Goal: Information Seeking & Learning: Learn about a topic

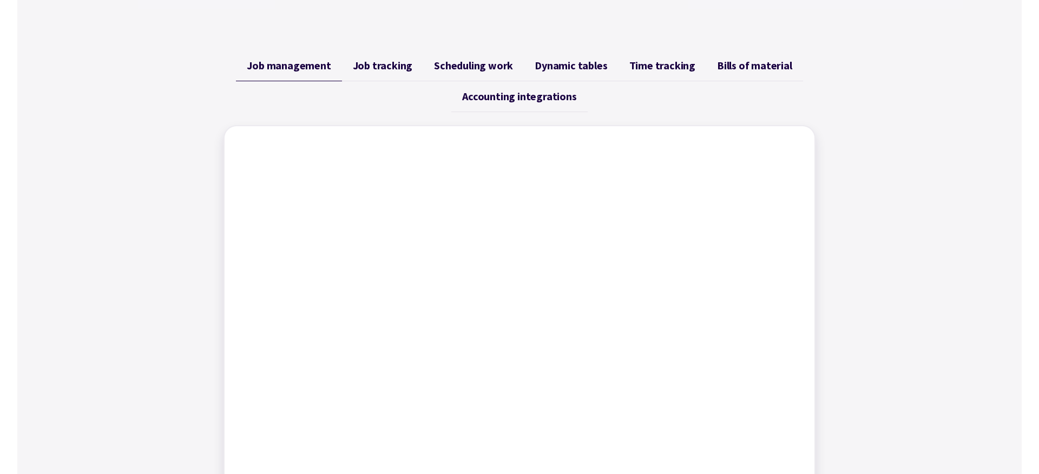
scroll to position [458, 0]
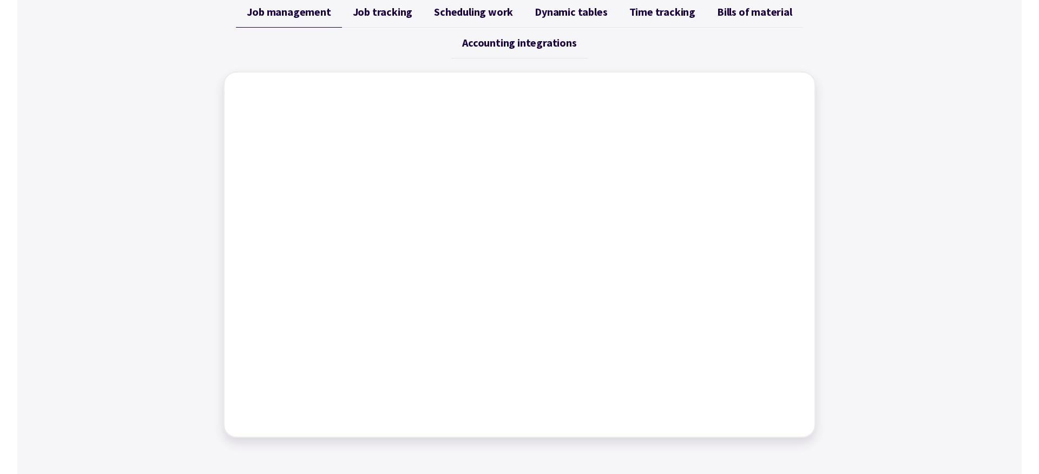
click at [719, 63] on div "Job management Job tracking Scheduling work Dynamic tables Time tracking Bills …" at bounding box center [520, 217] width 592 height 441
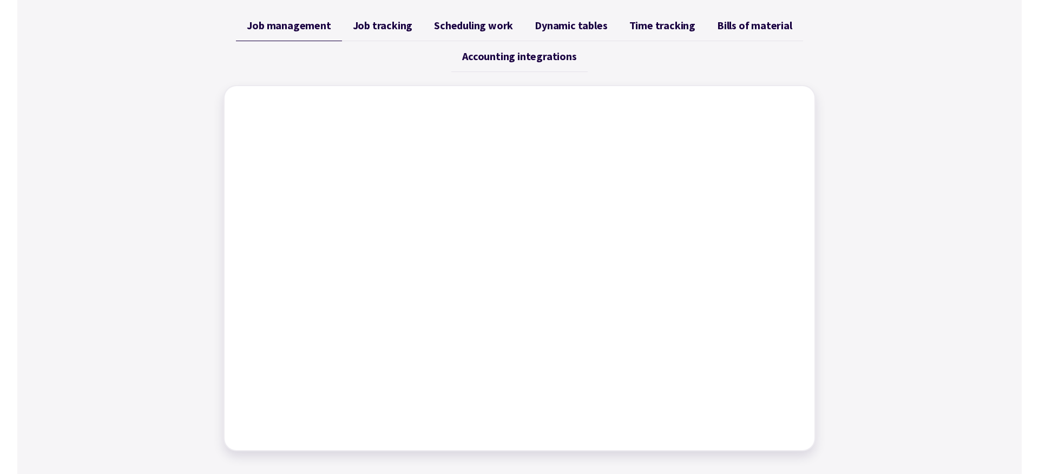
scroll to position [437, 0]
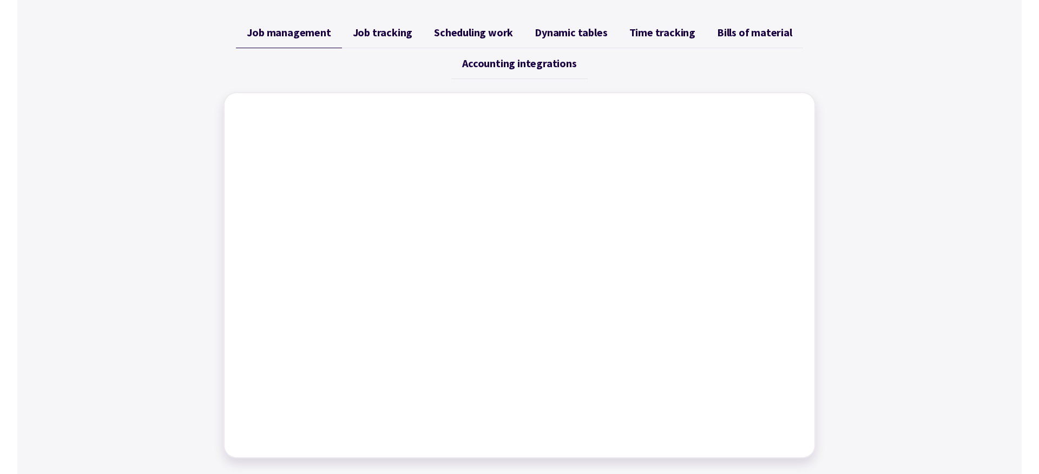
click at [537, 65] on span "Accounting integrations" at bounding box center [519, 63] width 114 height 13
click at [580, 34] on span "Dynamic tables" at bounding box center [571, 32] width 73 height 13
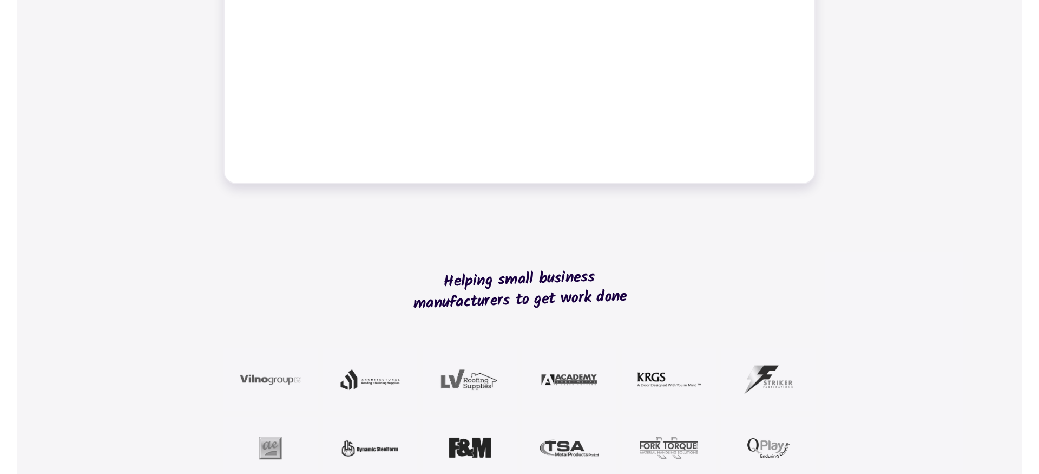
scroll to position [881, 0]
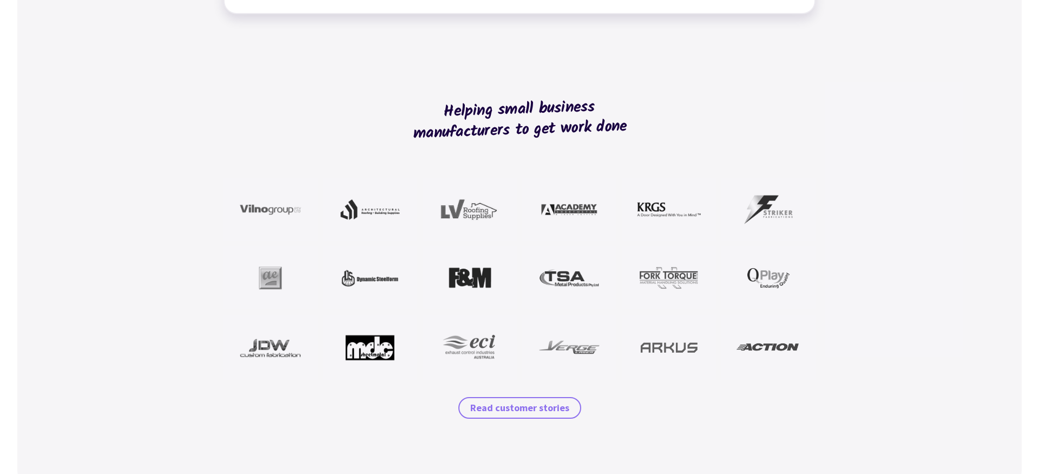
click at [529, 408] on span "Read customer stories" at bounding box center [519, 407] width 99 height 13
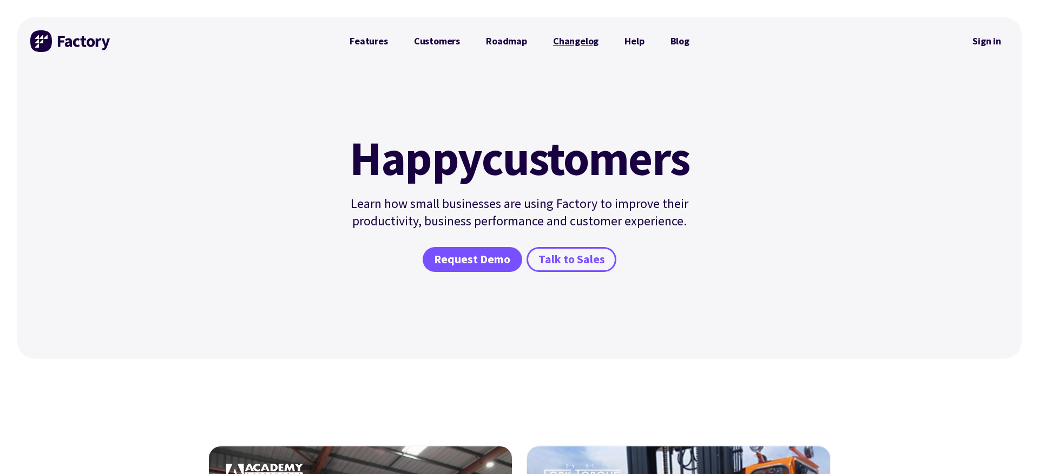
click at [577, 42] on link "Changelog" at bounding box center [575, 41] width 71 height 22
